Goal: Find contact information

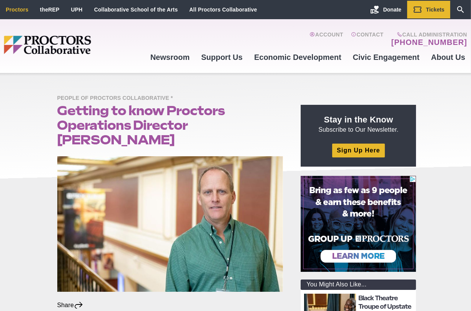
click at [16, 8] on link "Proctors" at bounding box center [17, 10] width 23 height 6
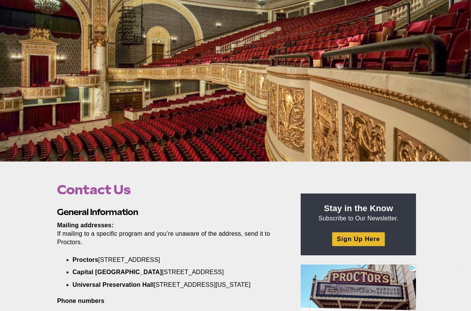
scroll to position [115, 0]
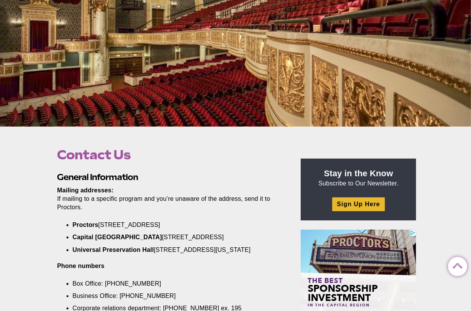
drag, startPoint x: 100, startPoint y: 224, endPoint x: 205, endPoint y: 227, distance: 104.2
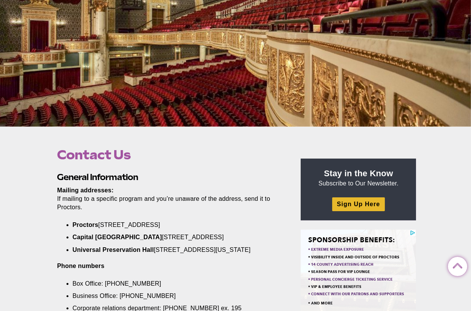
click at [205, 227] on li "Proctors 432 State St. Schenectady, NY 12305" at bounding box center [172, 225] width 199 height 8
copy li "432 State St. Schenectady, NY 12305"
